Goal: Download file/media

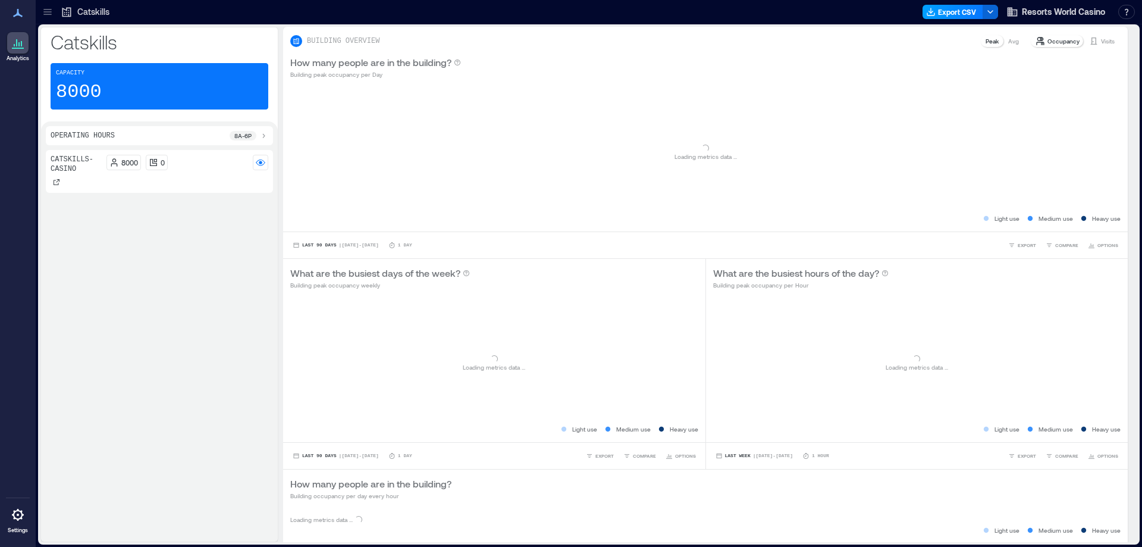
click at [965, 12] on button "Export CSV" at bounding box center [953, 12] width 61 height 14
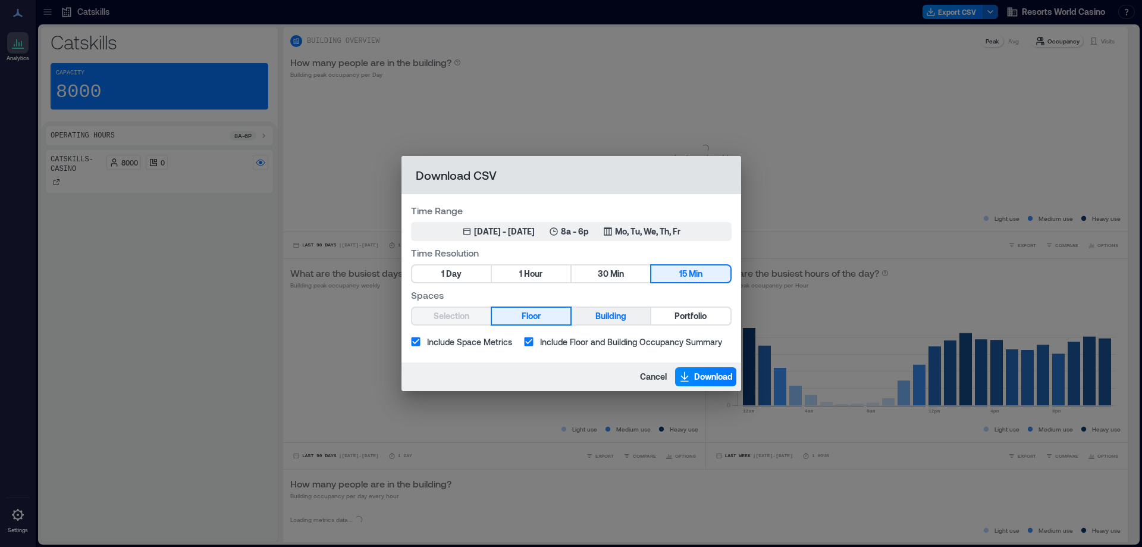
click at [543, 272] on span "Hour" at bounding box center [533, 273] width 18 height 15
click at [673, 317] on button "Portfolio" at bounding box center [690, 316] width 79 height 17
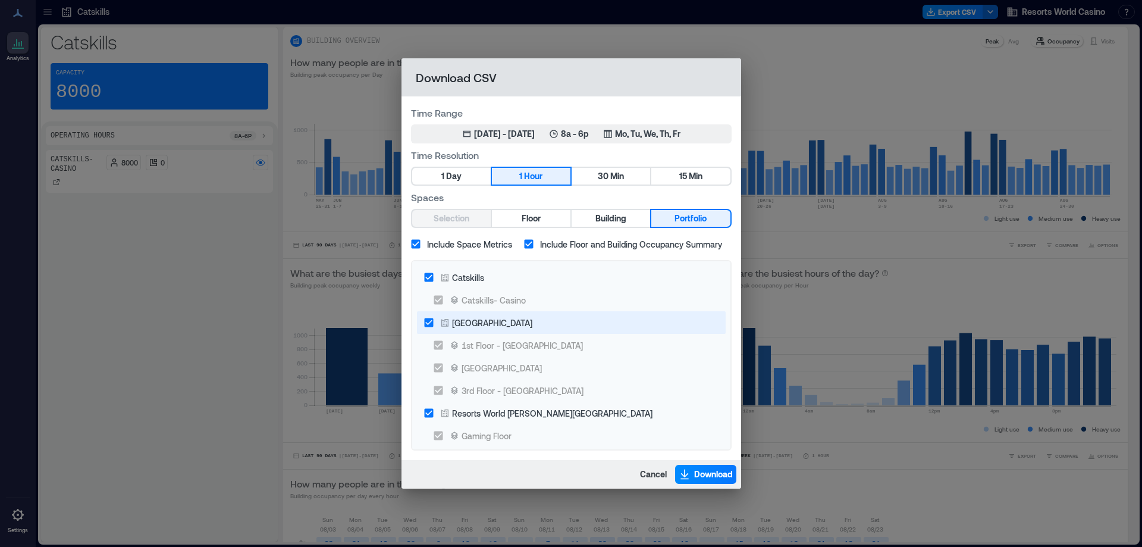
click at [485, 328] on div "[GEOGRAPHIC_DATA]" at bounding box center [492, 322] width 80 height 12
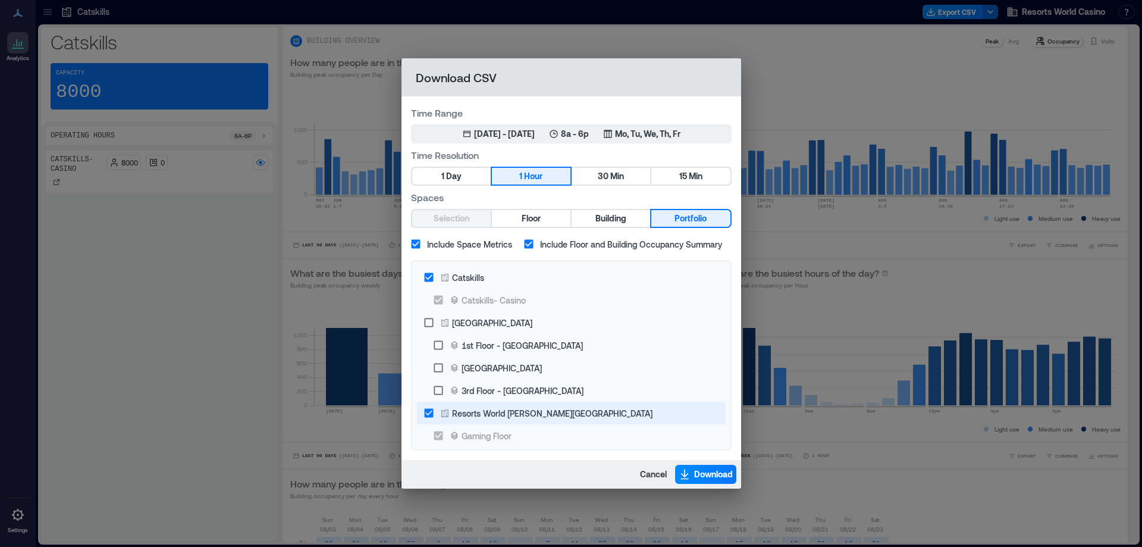
click at [532, 414] on div "Resorts World [PERSON_NAME][GEOGRAPHIC_DATA]" at bounding box center [552, 413] width 200 height 12
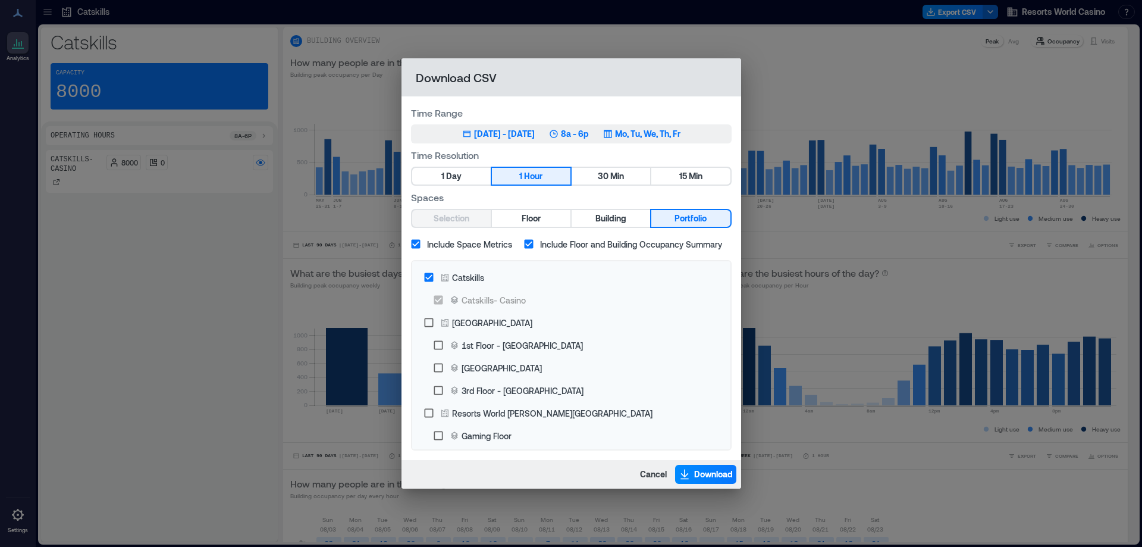
click at [589, 131] on p "8a - 6p" at bounding box center [575, 134] width 28 height 12
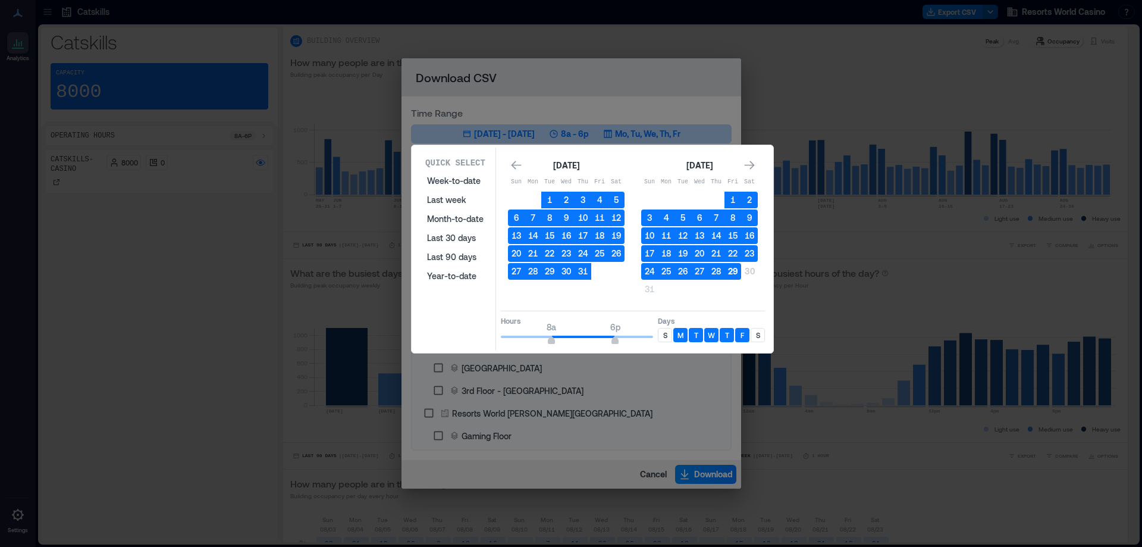
click at [732, 268] on button "29" at bounding box center [733, 271] width 17 height 17
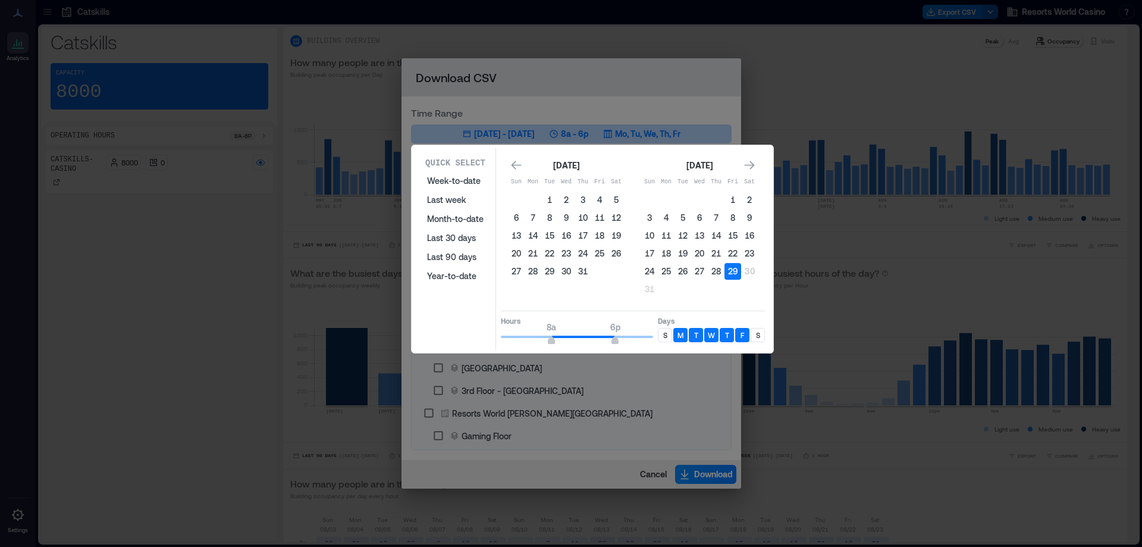
click at [671, 334] on div "S" at bounding box center [665, 335] width 14 height 14
click at [758, 328] on div "S" at bounding box center [758, 335] width 14 height 14
type input "**"
drag, startPoint x: 622, startPoint y: 336, endPoint x: 703, endPoint y: 349, distance: 81.3
click at [703, 349] on div "Quick Select Week-to-date Last week Month-to-date Last 30 days Last 90 days Yea…" at bounding box center [592, 249] width 355 height 203
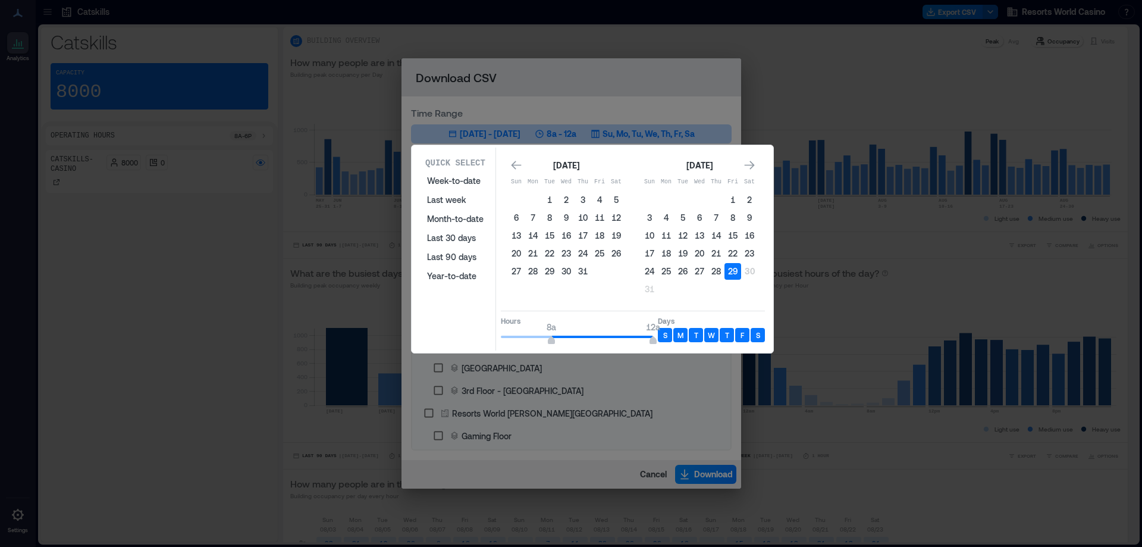
drag, startPoint x: 553, startPoint y: 339, endPoint x: 458, endPoint y: 341, distance: 94.6
click at [458, 341] on div "Quick Select Week-to-date Last week Month-to-date Last 30 days Last 90 days Yea…" at bounding box center [592, 249] width 355 height 203
type input "*"
drag, startPoint x: 592, startPoint y: 340, endPoint x: 537, endPoint y: 342, distance: 55.4
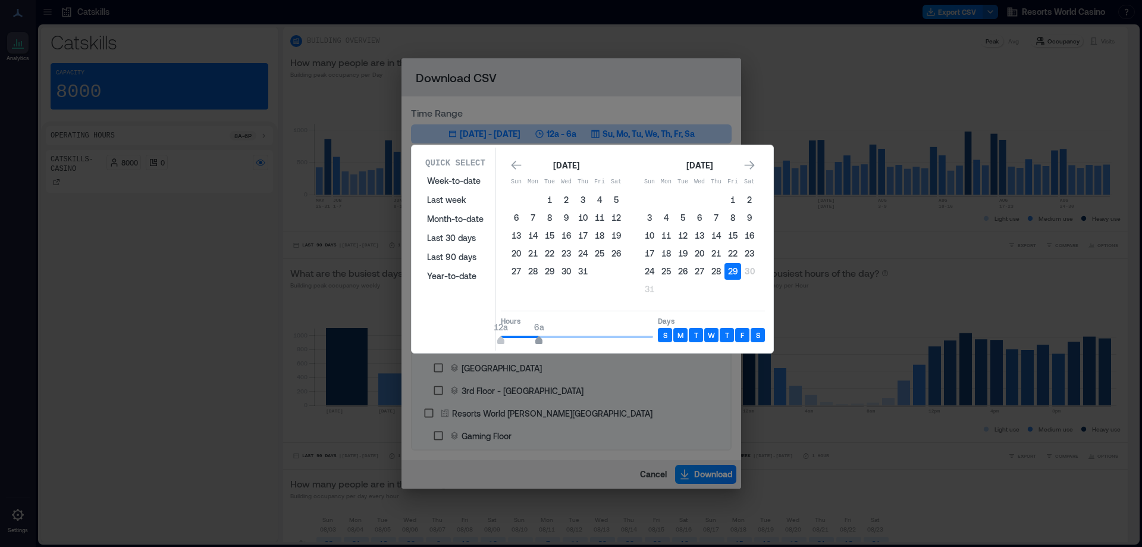
click at [537, 342] on span "12a 6a" at bounding box center [577, 337] width 152 height 18
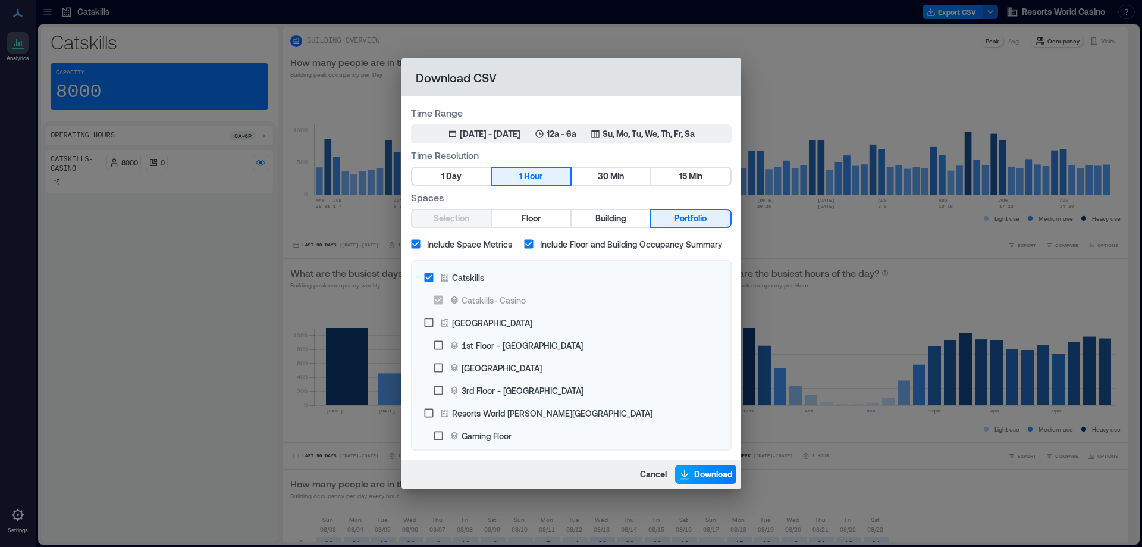
click at [703, 472] on span "Download" at bounding box center [713, 474] width 39 height 12
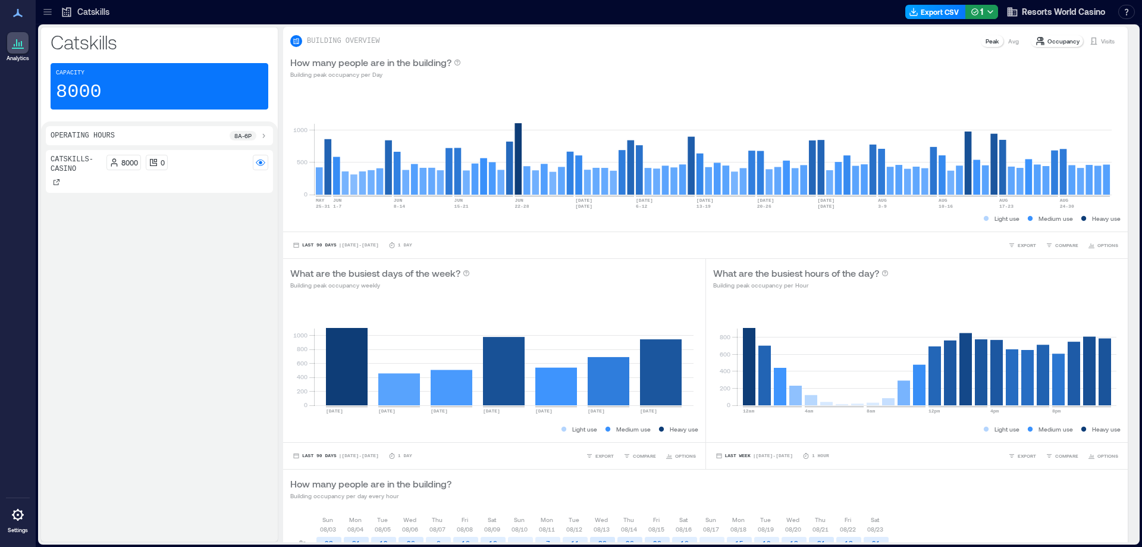
click at [920, 10] on button "Export CSV" at bounding box center [935, 12] width 61 height 14
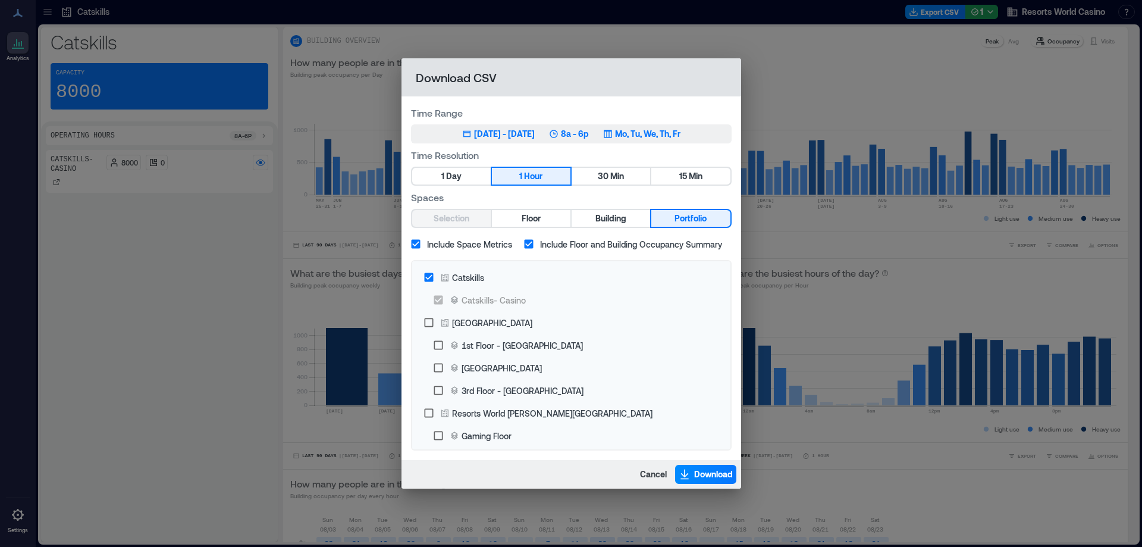
click at [559, 133] on icon "button" at bounding box center [554, 134] width 10 height 10
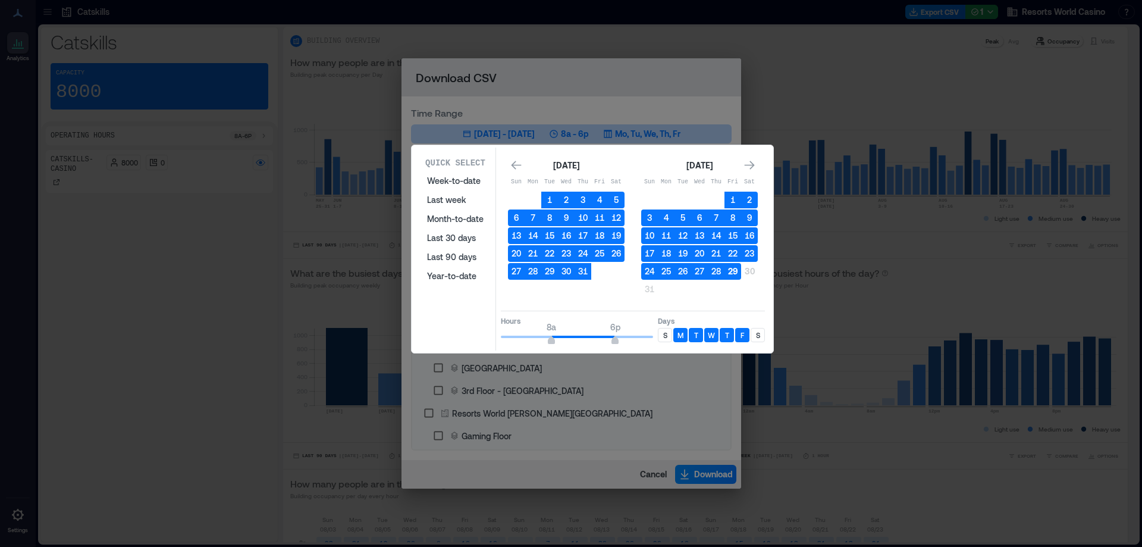
click at [733, 277] on button "29" at bounding box center [733, 271] width 17 height 17
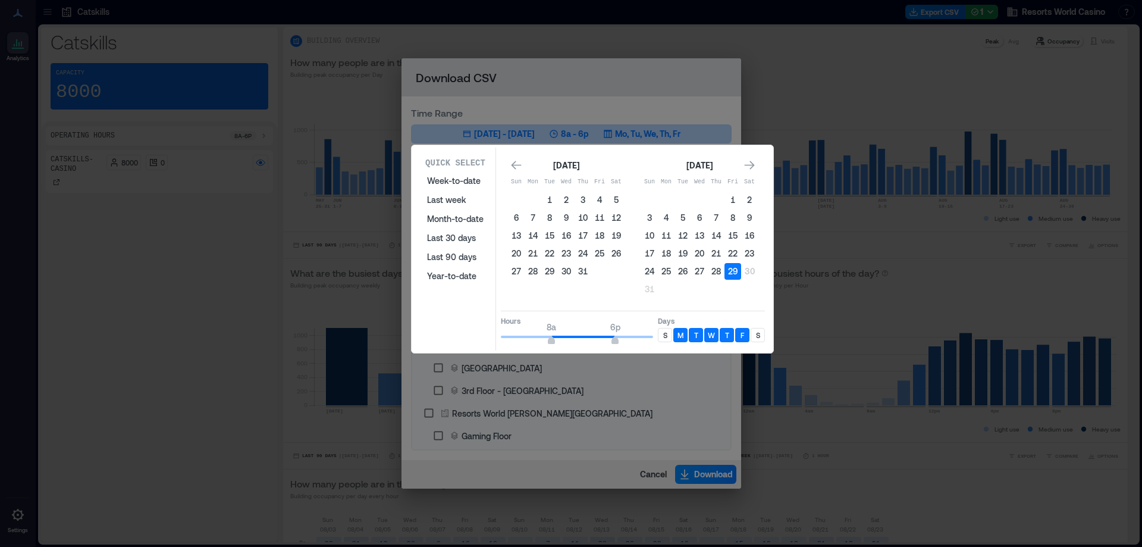
click at [669, 337] on div "S" at bounding box center [665, 335] width 14 height 14
click at [762, 341] on div "S" at bounding box center [758, 335] width 14 height 14
type input "**"
drag, startPoint x: 614, startPoint y: 341, endPoint x: 681, endPoint y: 340, distance: 67.2
click at [681, 340] on div "Hours 8a 12a Days S M T W T F S" at bounding box center [633, 328] width 264 height 35
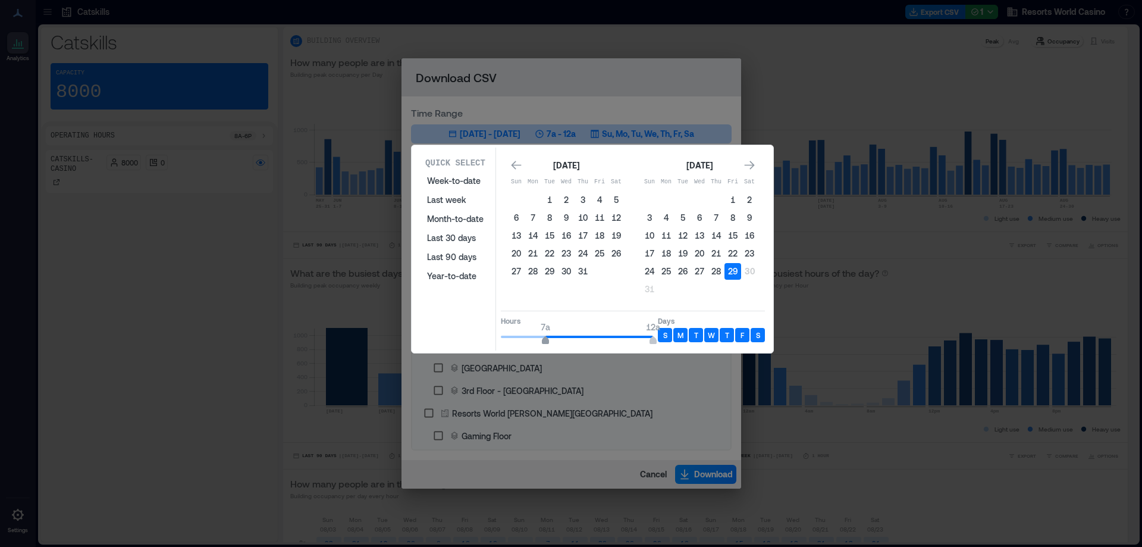
type input "*"
click at [539, 340] on span "6a" at bounding box center [538, 341] width 7 height 5
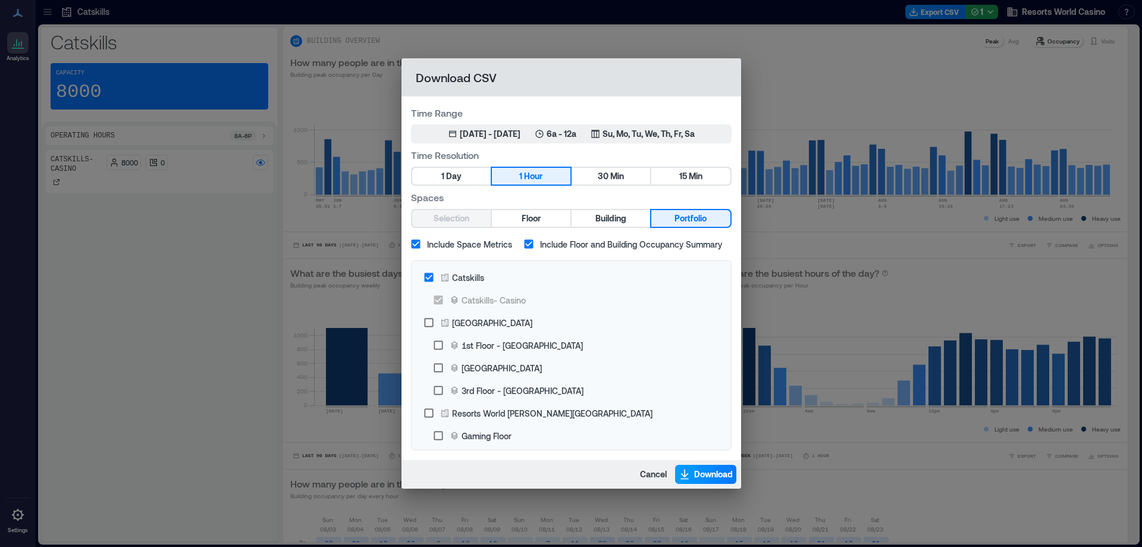
click at [697, 479] on span "Download" at bounding box center [713, 474] width 39 height 12
